Goal: Task Accomplishment & Management: Manage account settings

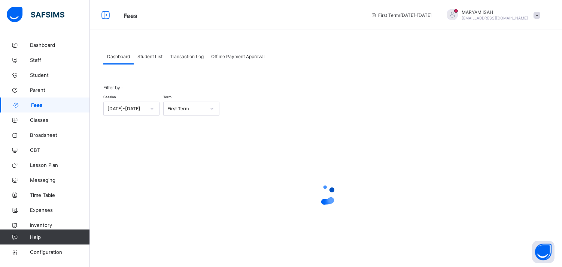
click at [154, 58] on span "Student List" at bounding box center [149, 57] width 25 height 6
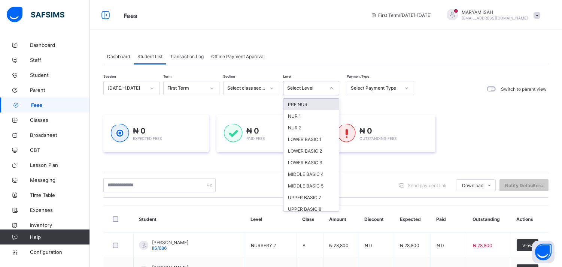
click at [332, 88] on icon at bounding box center [332, 87] width 4 height 7
click at [297, 137] on div "LOWER BASIC 1" at bounding box center [311, 139] width 55 height 12
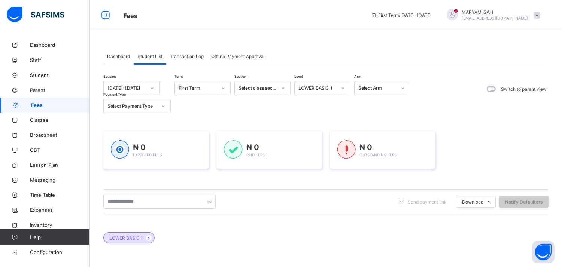
click at [297, 137] on div "₦ 0 Paid Fees" at bounding box center [269, 149] width 106 height 37
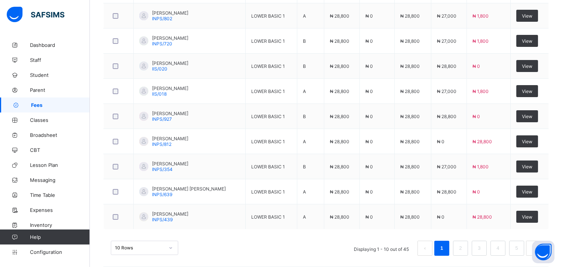
scroll to position [312, 0]
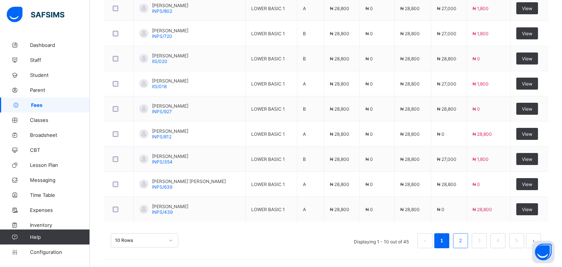
click at [464, 240] on link "2" at bounding box center [460, 241] width 7 height 10
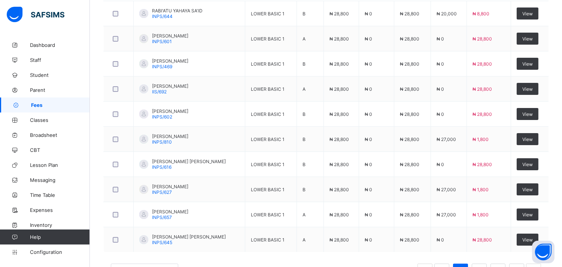
scroll to position [278, 0]
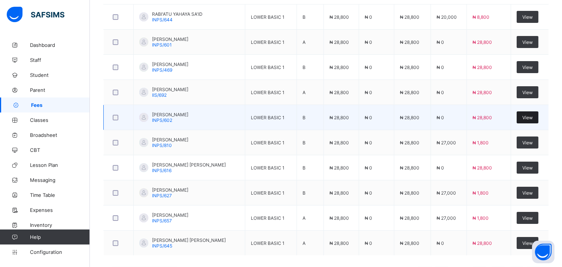
click at [539, 117] on div "View" at bounding box center [528, 117] width 22 height 12
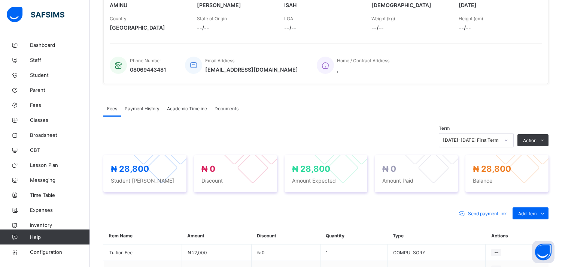
scroll to position [139, 0]
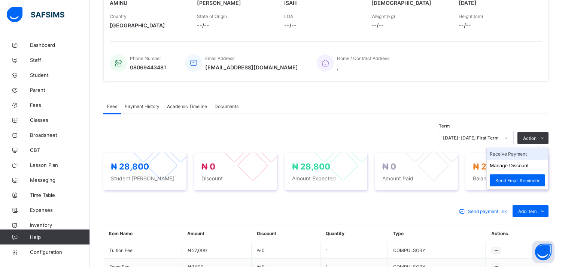
click at [525, 154] on li "Receive Payment" at bounding box center [517, 154] width 61 height 12
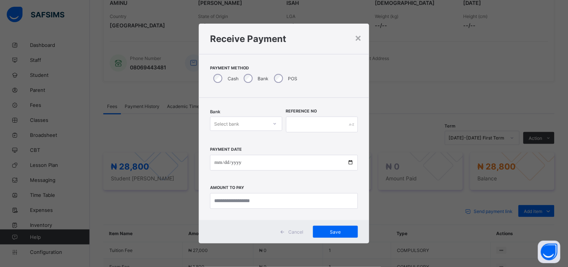
click at [271, 122] on div at bounding box center [275, 124] width 13 height 12
click at [261, 136] on div "United Bank for Africa (UBA) - IQRA'A NURSERY & PRIMARY SCHOOL" at bounding box center [247, 145] width 72 height 23
click at [290, 123] on input "text" at bounding box center [322, 124] width 72 height 16
type input "******"
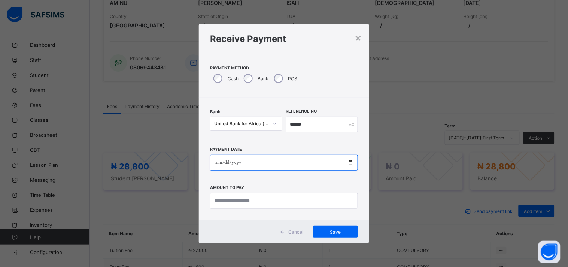
click at [348, 164] on input "date" at bounding box center [284, 163] width 148 height 16
type input "**********"
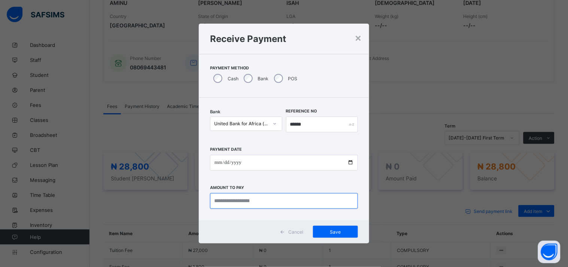
click at [233, 198] on input "currency" at bounding box center [284, 201] width 148 height 16
type input "********"
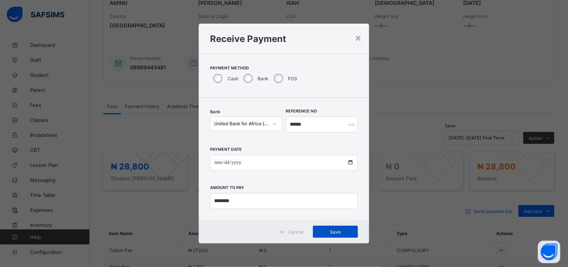
click at [331, 230] on span "Save" at bounding box center [336, 232] width 34 height 6
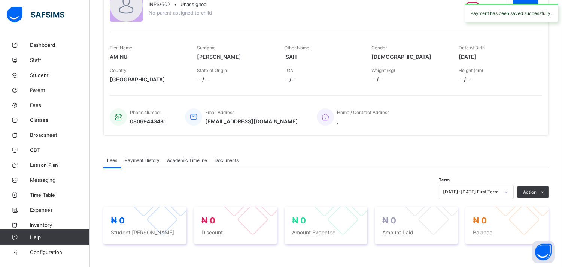
scroll to position [0, 0]
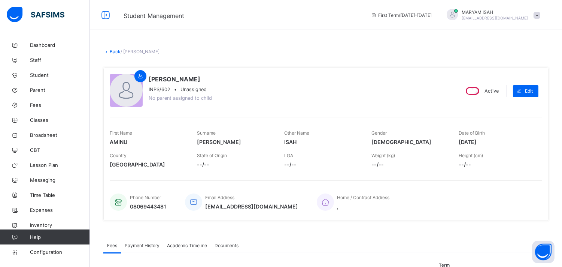
click at [112, 50] on link "Back" at bounding box center [115, 52] width 11 height 6
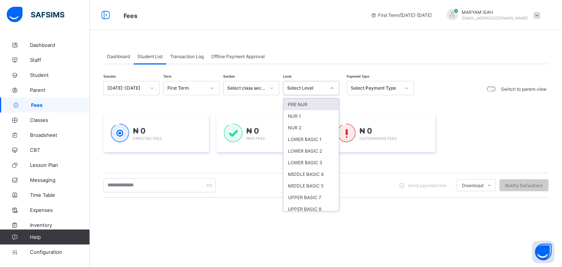
click at [330, 85] on icon at bounding box center [332, 87] width 4 height 7
click at [303, 137] on div "LOWER BASIC 1" at bounding box center [311, 139] width 55 height 12
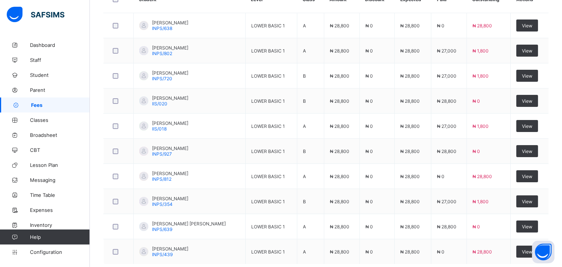
scroll to position [312, 0]
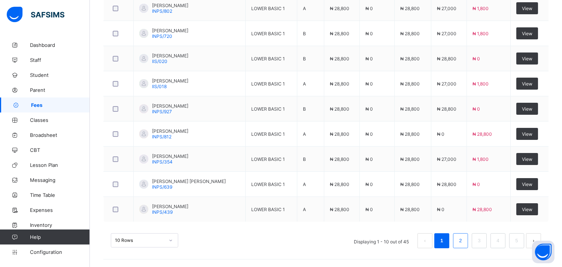
click at [464, 243] on link "2" at bounding box center [460, 241] width 7 height 10
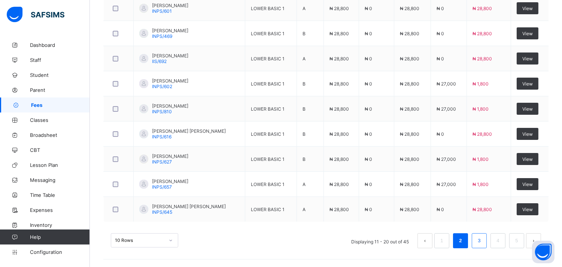
click at [481, 243] on li "3" at bounding box center [479, 240] width 15 height 15
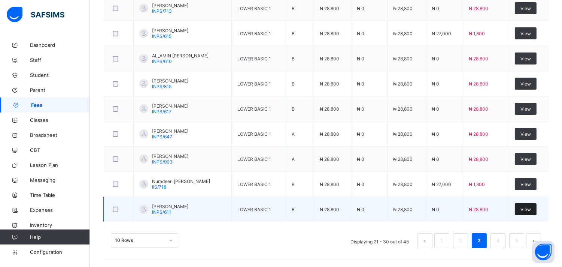
click at [535, 203] on div "View" at bounding box center [526, 209] width 22 height 12
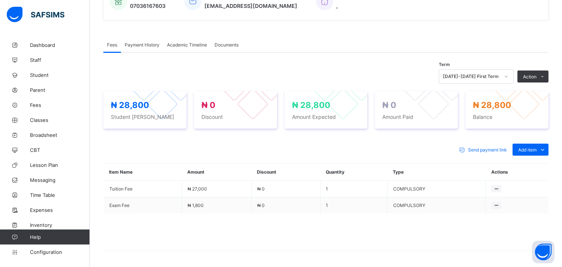
scroll to position [95, 0]
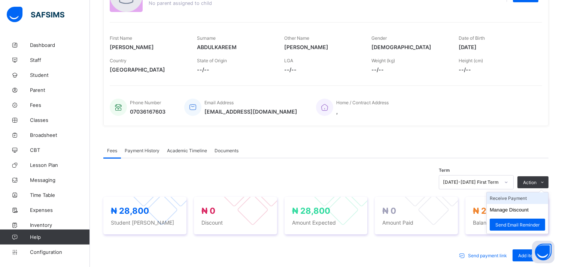
click at [532, 196] on li "Receive Payment" at bounding box center [517, 198] width 61 height 12
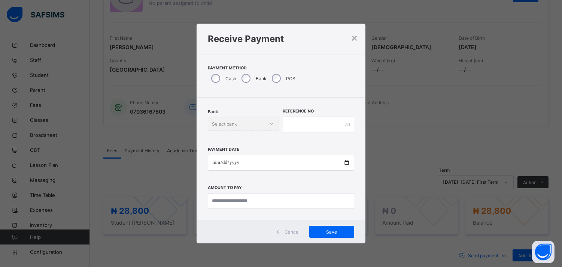
click at [281, 78] on div "POS" at bounding box center [283, 78] width 29 height 16
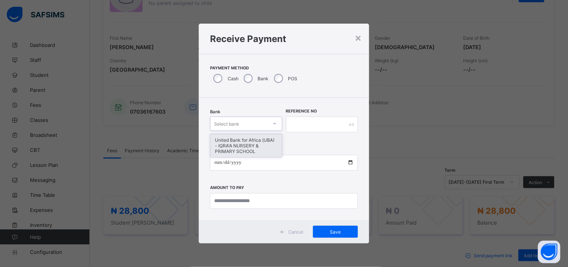
click at [274, 120] on div at bounding box center [275, 124] width 13 height 12
click at [255, 148] on div "United Bank for Africa (UBA) - IQRA'A NURSERY & PRIMARY SCHOOL" at bounding box center [247, 145] width 72 height 23
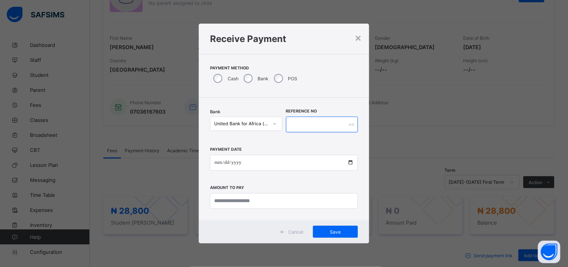
click at [295, 124] on input "text" at bounding box center [322, 124] width 72 height 16
type input "*****"
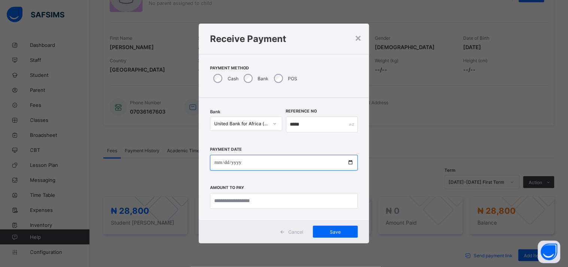
click at [351, 163] on input "date" at bounding box center [284, 163] width 148 height 16
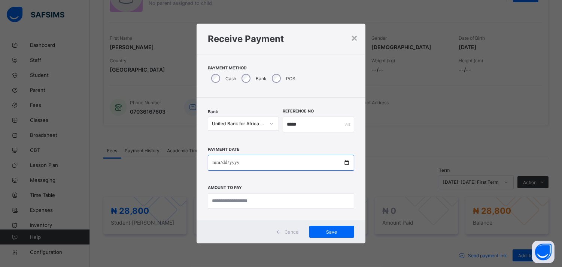
click at [345, 162] on input "date" at bounding box center [281, 163] width 146 height 16
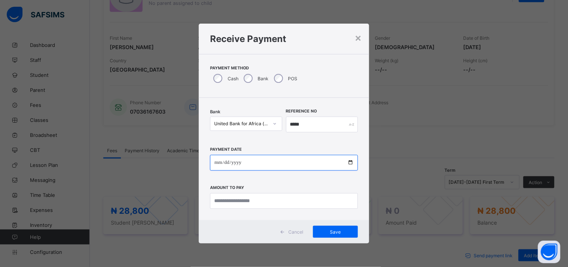
type input "**********"
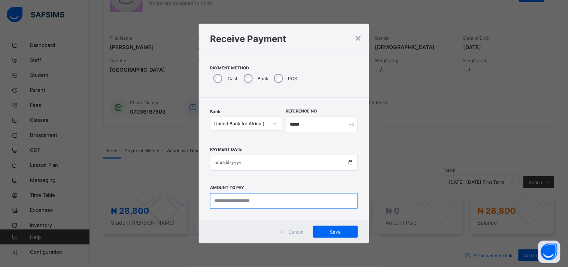
click at [214, 200] on input "currency" at bounding box center [284, 201] width 148 height 16
type input "********"
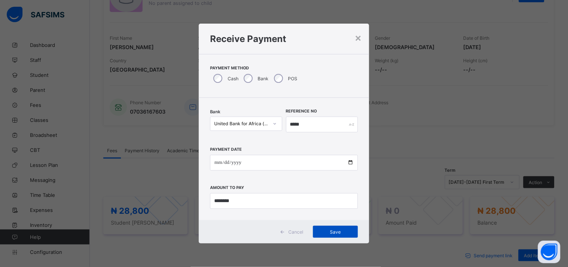
click at [330, 233] on span "Save" at bounding box center [336, 232] width 34 height 6
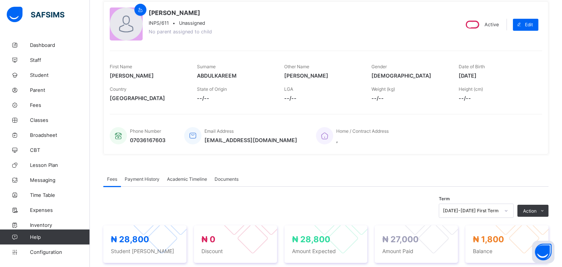
scroll to position [0, 0]
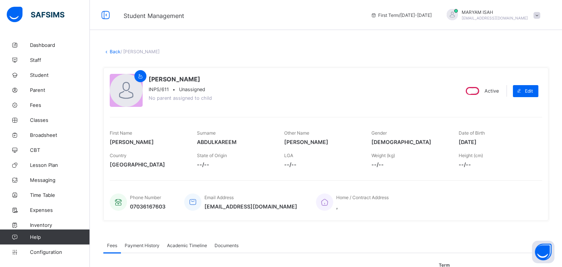
click at [115, 51] on link "Back" at bounding box center [115, 52] width 11 height 6
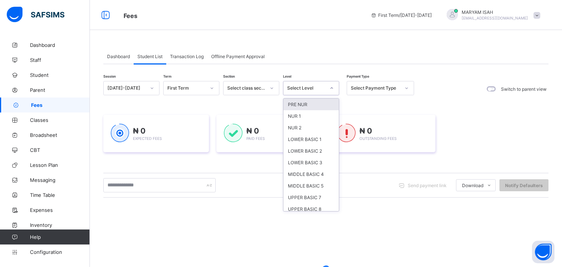
click at [330, 89] on icon at bounding box center [332, 87] width 4 height 7
click at [305, 135] on div "LOWER BASIC 1" at bounding box center [311, 139] width 55 height 12
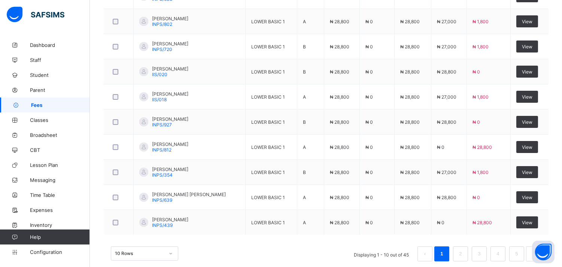
scroll to position [312, 0]
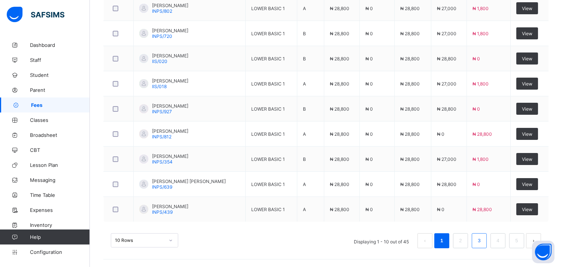
click at [483, 245] on link "3" at bounding box center [479, 241] width 7 height 10
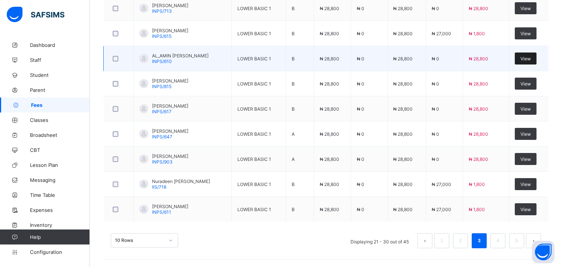
click at [531, 56] on span "View" at bounding box center [526, 59] width 10 height 6
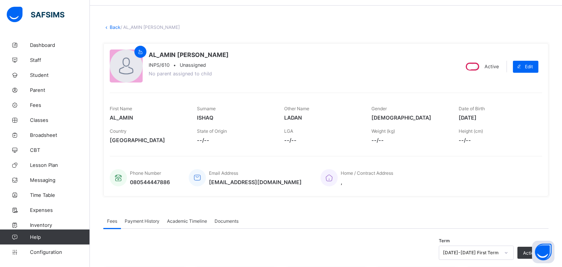
scroll to position [136, 0]
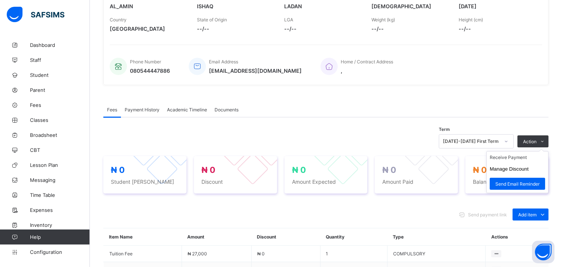
click at [549, 151] on ul "Receive Payment Manage Discount Send Email Reminder" at bounding box center [518, 172] width 62 height 42
click at [501, 159] on li "Receive Payment" at bounding box center [517, 157] width 61 height 12
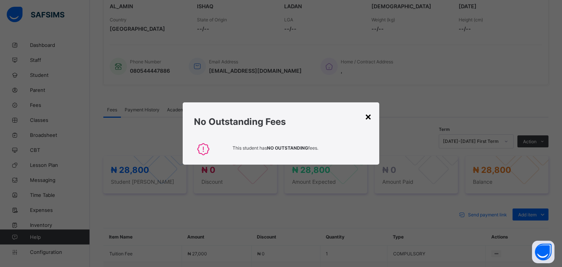
click at [372, 118] on div "×" at bounding box center [368, 116] width 7 height 13
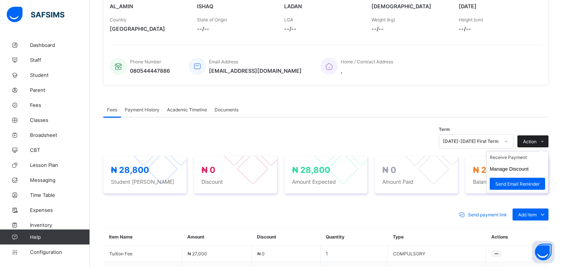
click at [546, 139] on icon at bounding box center [543, 141] width 6 height 5
click at [509, 168] on button "Manage Discount" at bounding box center [509, 169] width 39 height 6
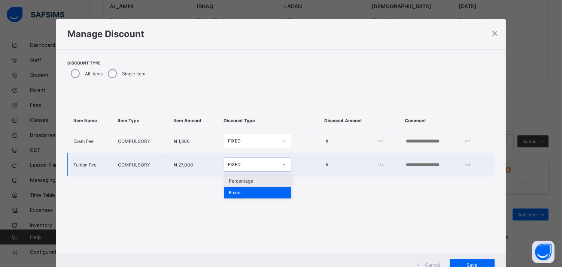
click at [282, 166] on icon at bounding box center [284, 164] width 4 height 7
click at [261, 177] on div "Percentage" at bounding box center [257, 181] width 67 height 12
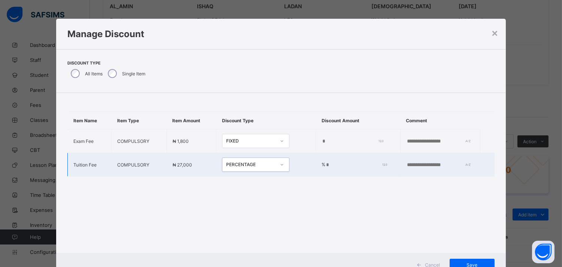
click at [325, 163] on input "*" at bounding box center [354, 165] width 59 height 6
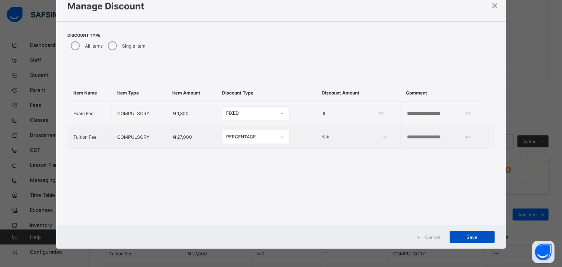
click at [475, 238] on span "Save" at bounding box center [472, 237] width 34 height 6
type input "*"
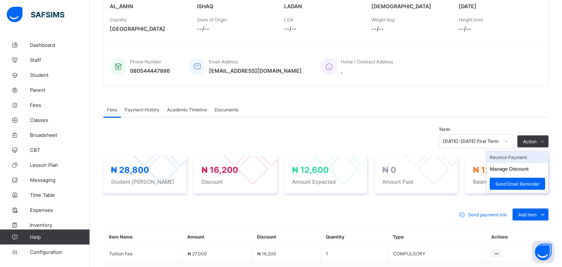
click at [521, 158] on li "Receive Payment" at bounding box center [517, 157] width 61 height 12
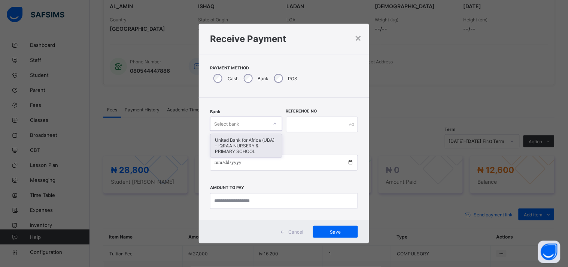
click at [273, 125] on icon at bounding box center [275, 123] width 4 height 7
click at [263, 139] on div "United Bank for Africa (UBA) - IQRA'A NURSERY & PRIMARY SCHOOL" at bounding box center [247, 145] width 72 height 23
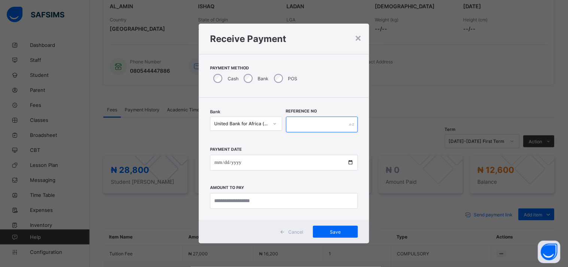
click at [290, 122] on input "text" at bounding box center [322, 124] width 72 height 16
type input "*********"
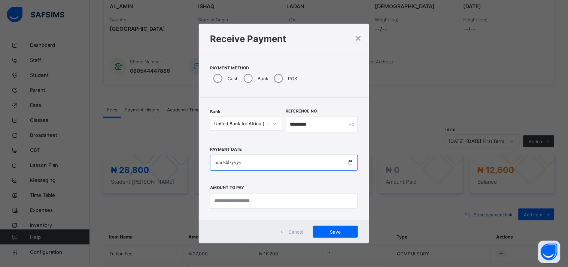
click at [347, 160] on input "date" at bounding box center [284, 163] width 148 height 16
type input "**********"
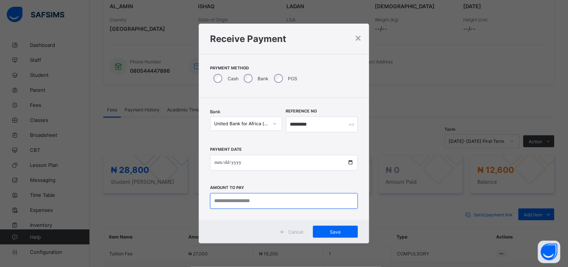
click at [224, 201] on input "currency" at bounding box center [284, 201] width 148 height 16
type input "********"
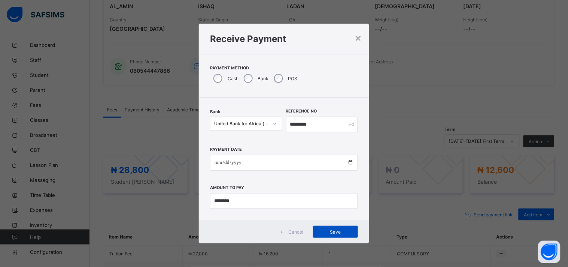
click at [328, 229] on span "Save" at bounding box center [336, 232] width 34 height 6
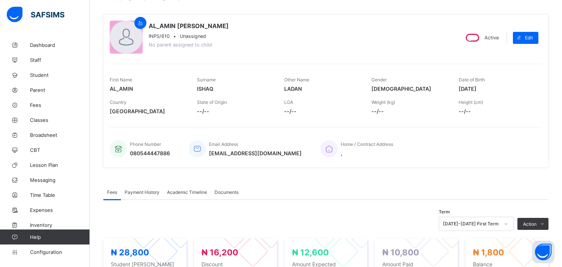
scroll to position [0, 0]
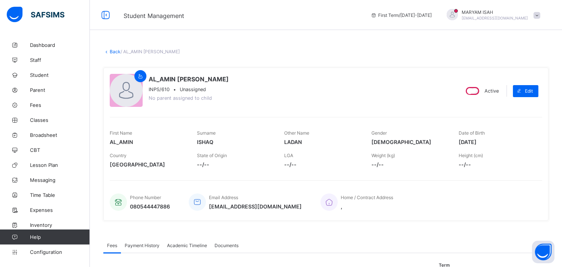
click at [112, 52] on link "Back" at bounding box center [115, 52] width 11 height 6
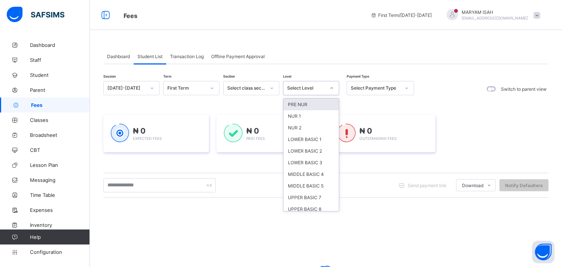
click at [334, 87] on div at bounding box center [331, 88] width 13 height 12
click at [297, 138] on div "LOWER BASIC 1" at bounding box center [311, 139] width 55 height 12
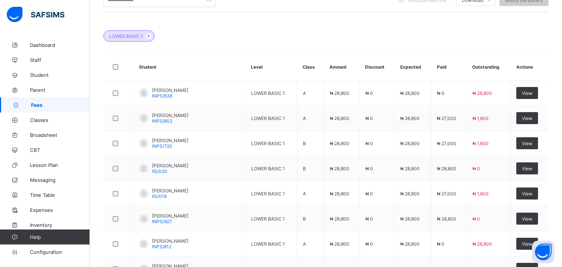
scroll to position [312, 0]
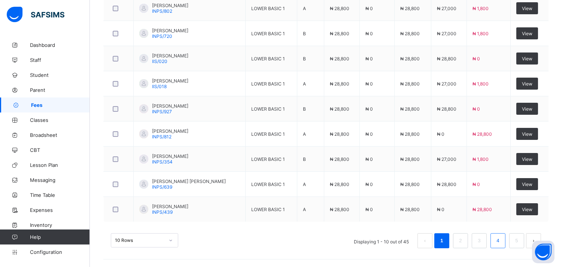
click at [502, 245] on link "4" at bounding box center [497, 241] width 7 height 10
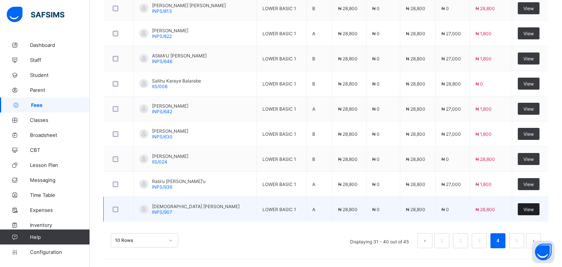
click at [527, 206] on span "View" at bounding box center [529, 209] width 10 height 6
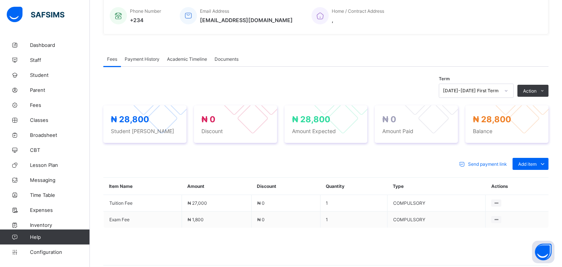
scroll to position [225, 0]
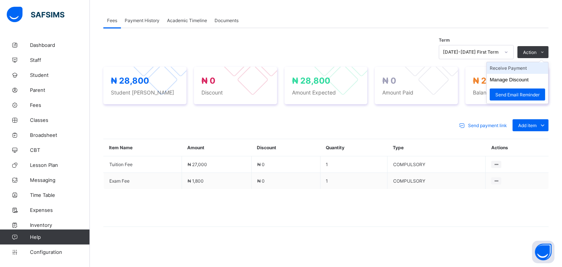
click at [526, 69] on li "Receive Payment" at bounding box center [517, 68] width 61 height 12
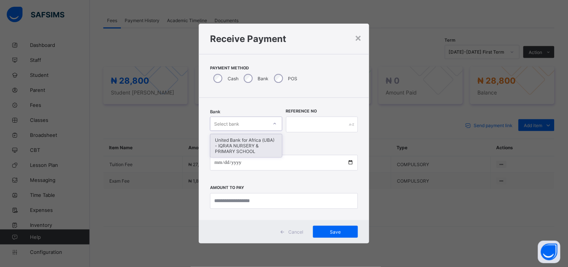
click at [276, 122] on icon at bounding box center [275, 123] width 4 height 7
click at [252, 148] on div "United Bank for Africa (UBA) - IQRA'A NURSERY & PRIMARY SCHOOL" at bounding box center [247, 145] width 72 height 23
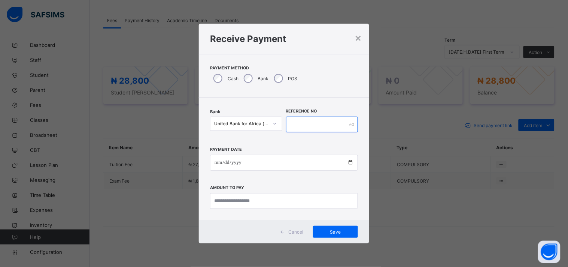
click at [296, 125] on input "text" at bounding box center [322, 124] width 72 height 16
type input "******"
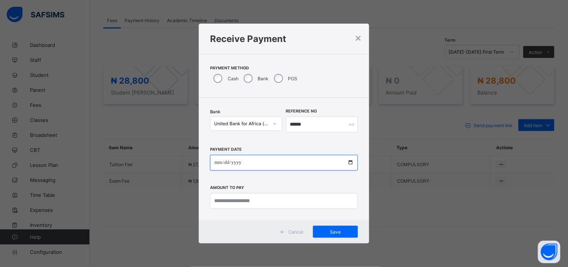
click at [350, 161] on input "date" at bounding box center [284, 163] width 148 height 16
type input "**********"
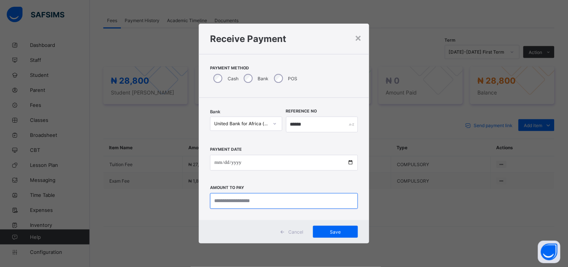
click at [239, 204] on input "currency" at bounding box center [284, 201] width 148 height 16
type input "********"
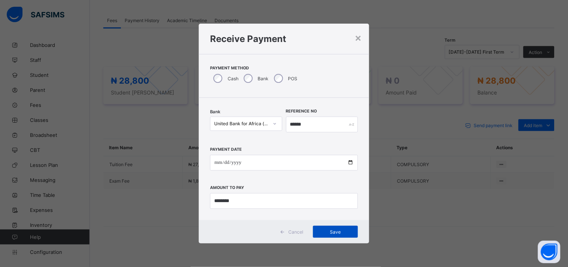
click at [331, 233] on span "Save" at bounding box center [336, 232] width 34 height 6
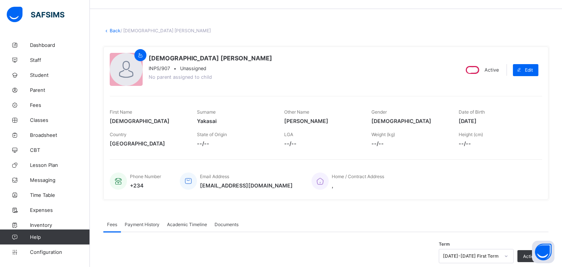
scroll to position [0, 0]
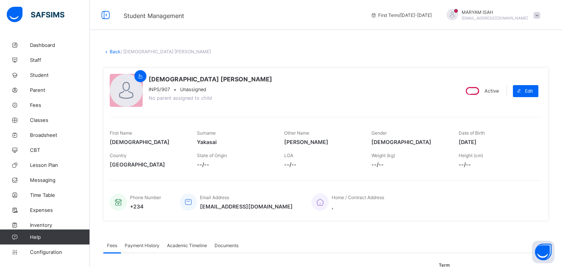
click at [115, 51] on link "Back" at bounding box center [115, 52] width 11 height 6
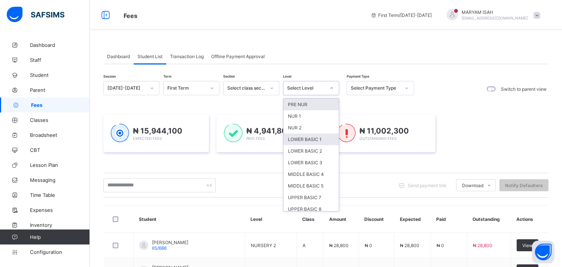
click at [294, 140] on div "LOWER BASIC 1" at bounding box center [311, 139] width 55 height 12
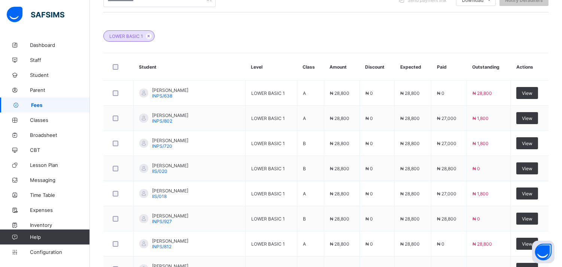
scroll to position [312, 0]
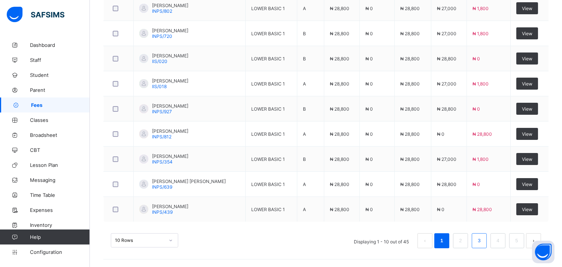
click at [483, 244] on link "3" at bounding box center [479, 241] width 7 height 10
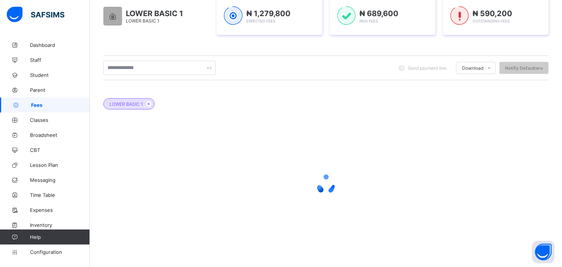
scroll to position [133, 0]
